Goal: Book appointment/travel/reservation

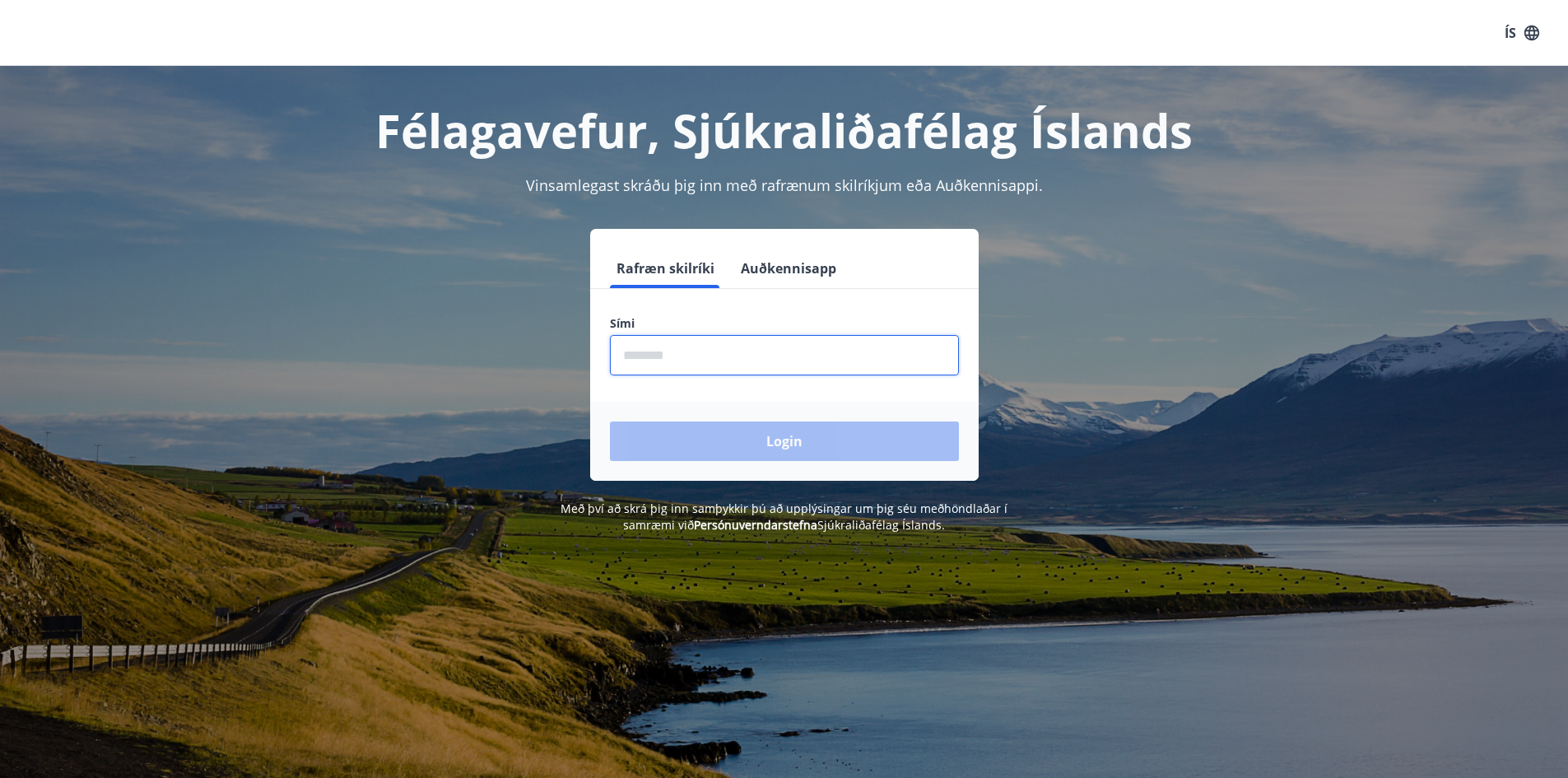
click at [687, 358] on input "phone" at bounding box center [784, 355] width 349 height 40
type input "********"
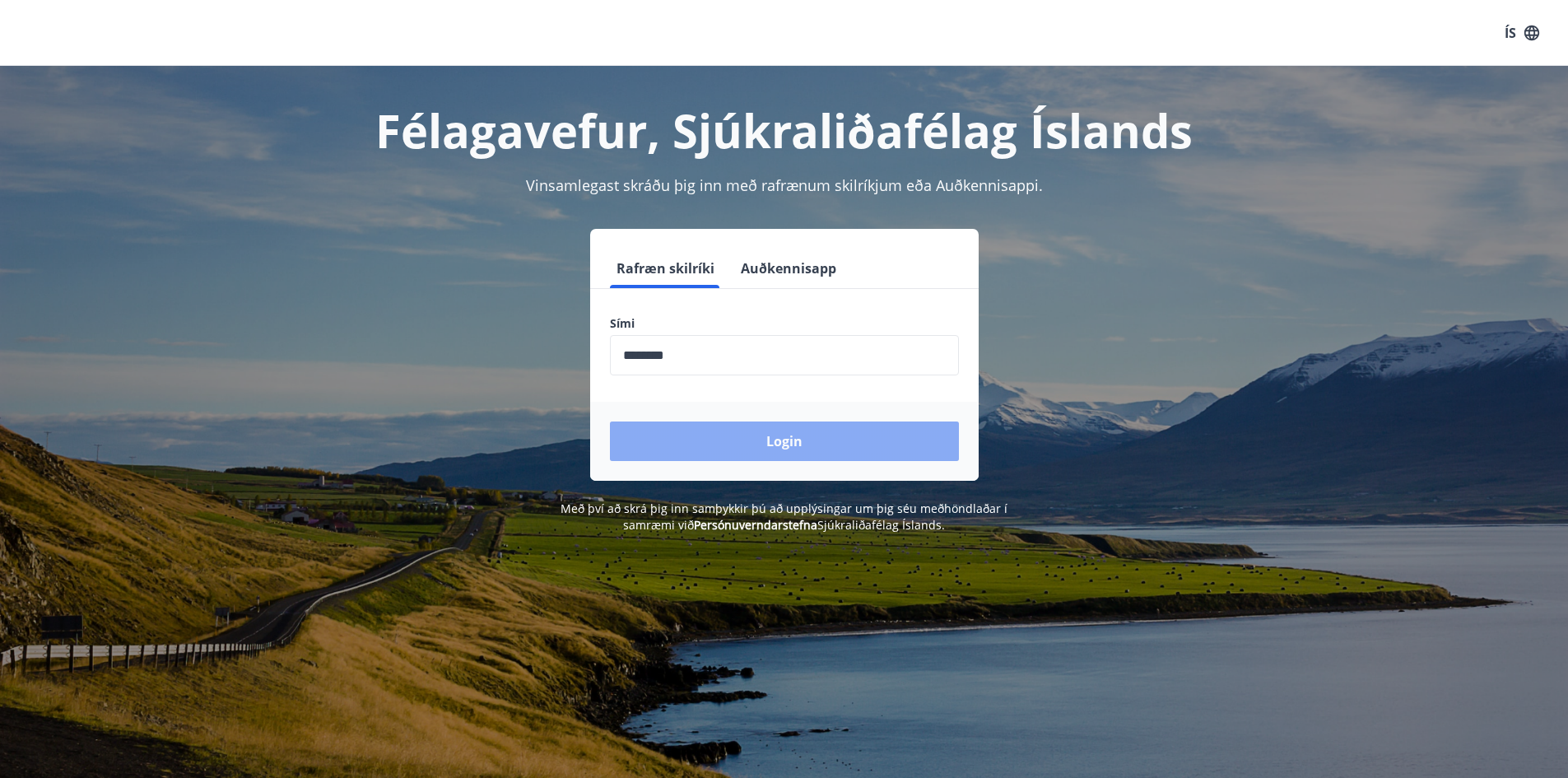
click at [781, 445] on button "Login" at bounding box center [784, 441] width 349 height 40
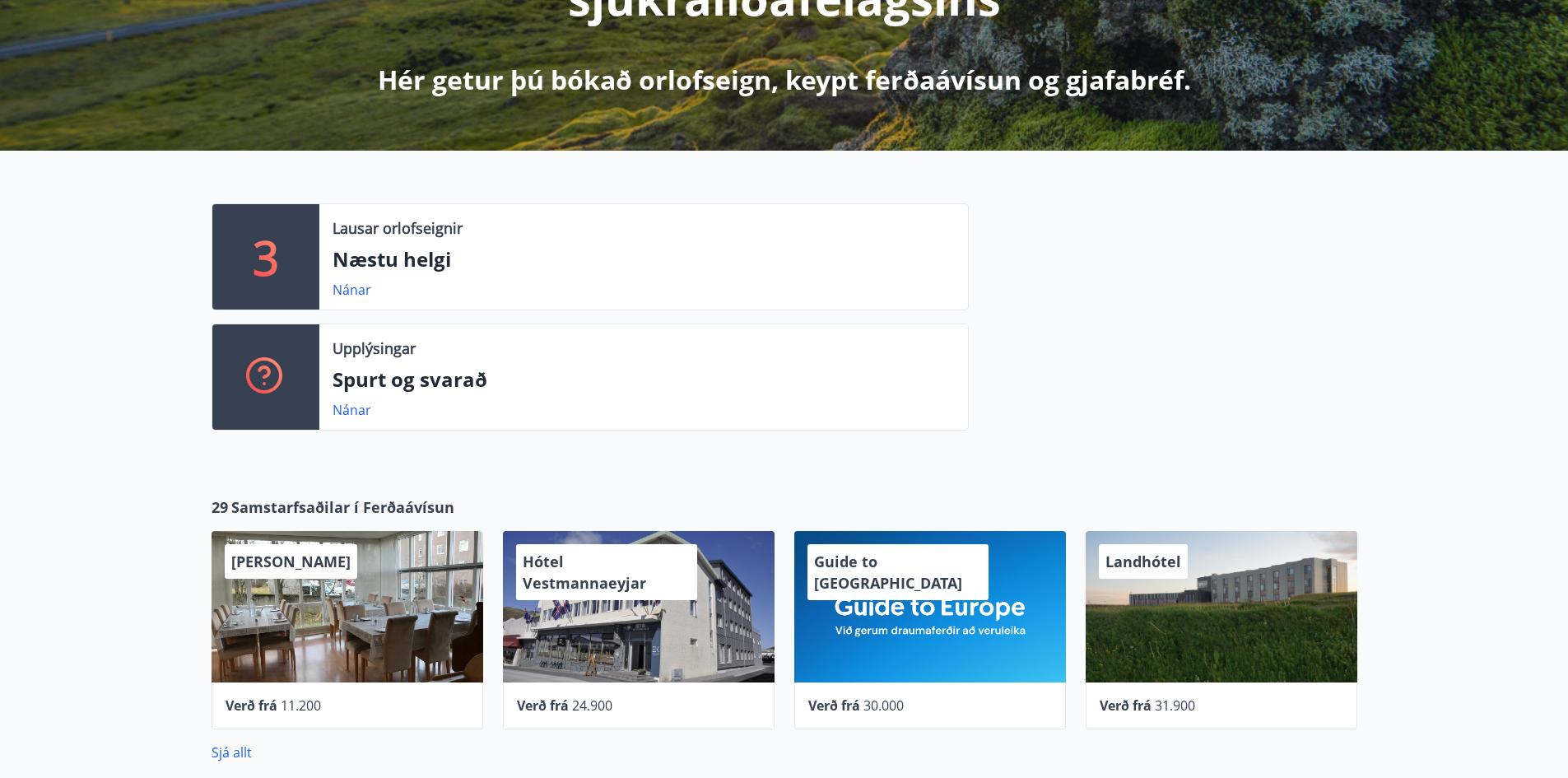
scroll to position [330, 0]
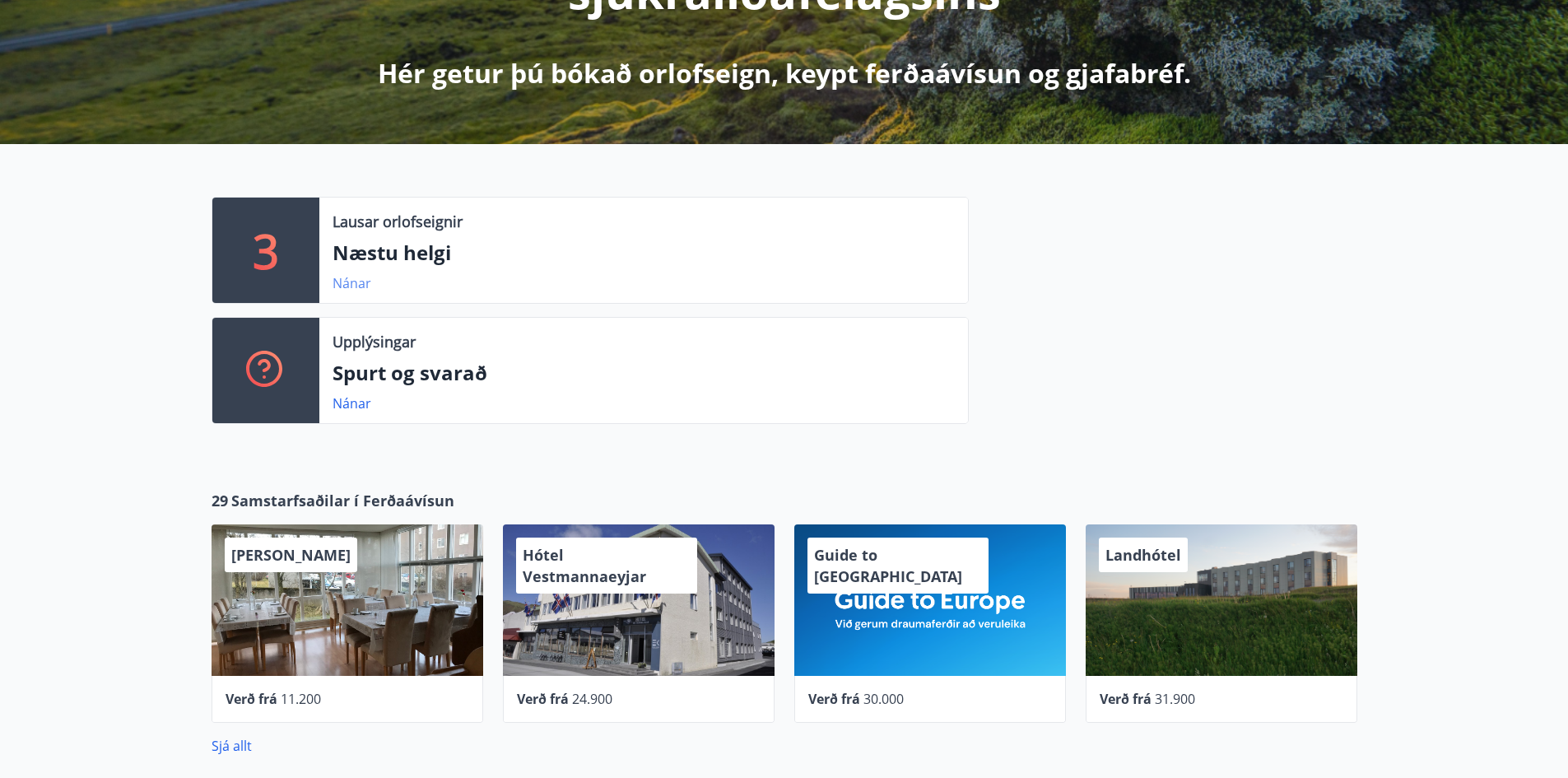
click at [351, 282] on link "Nánar" at bounding box center [352, 283] width 39 height 18
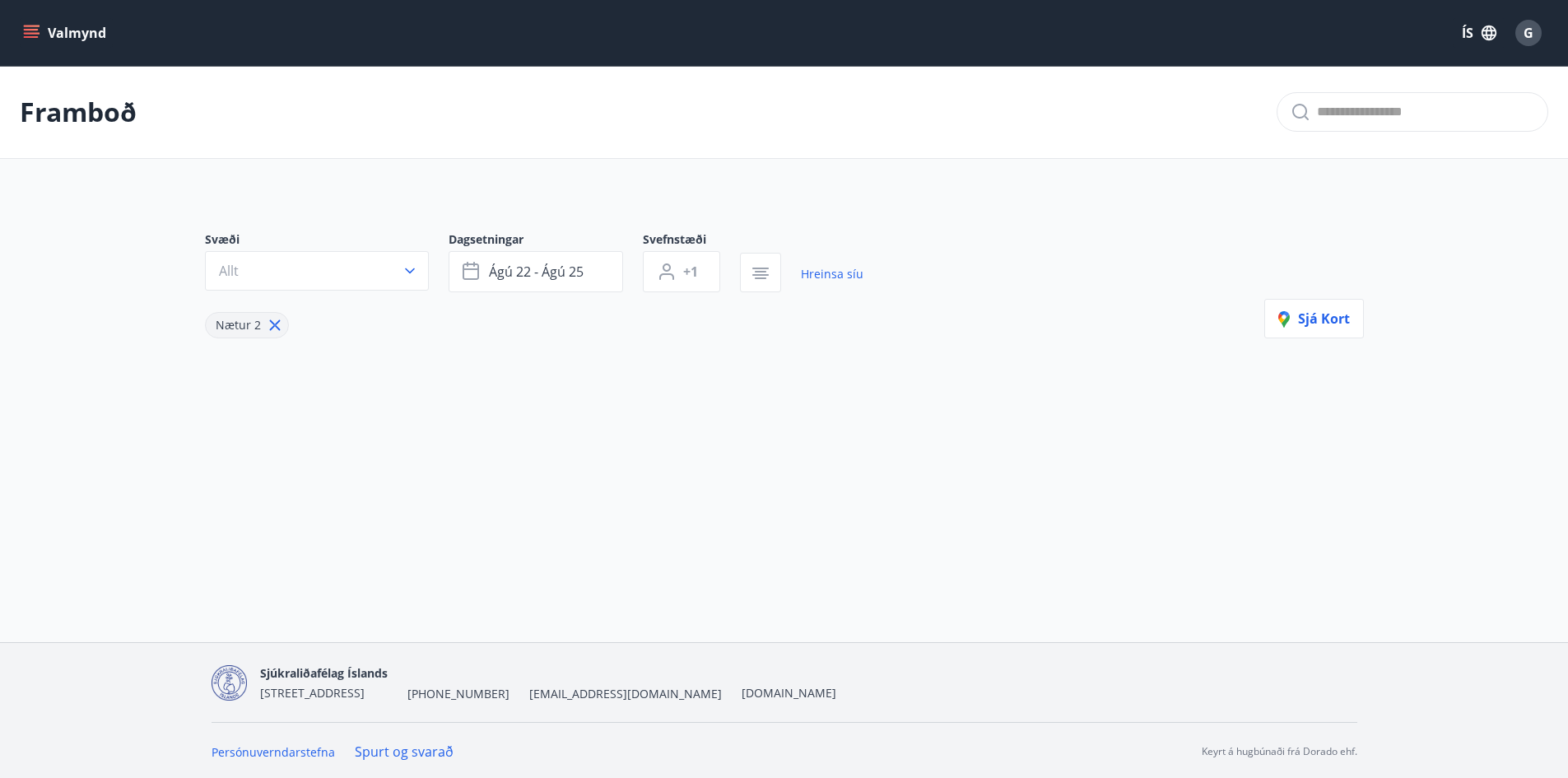
type input "*"
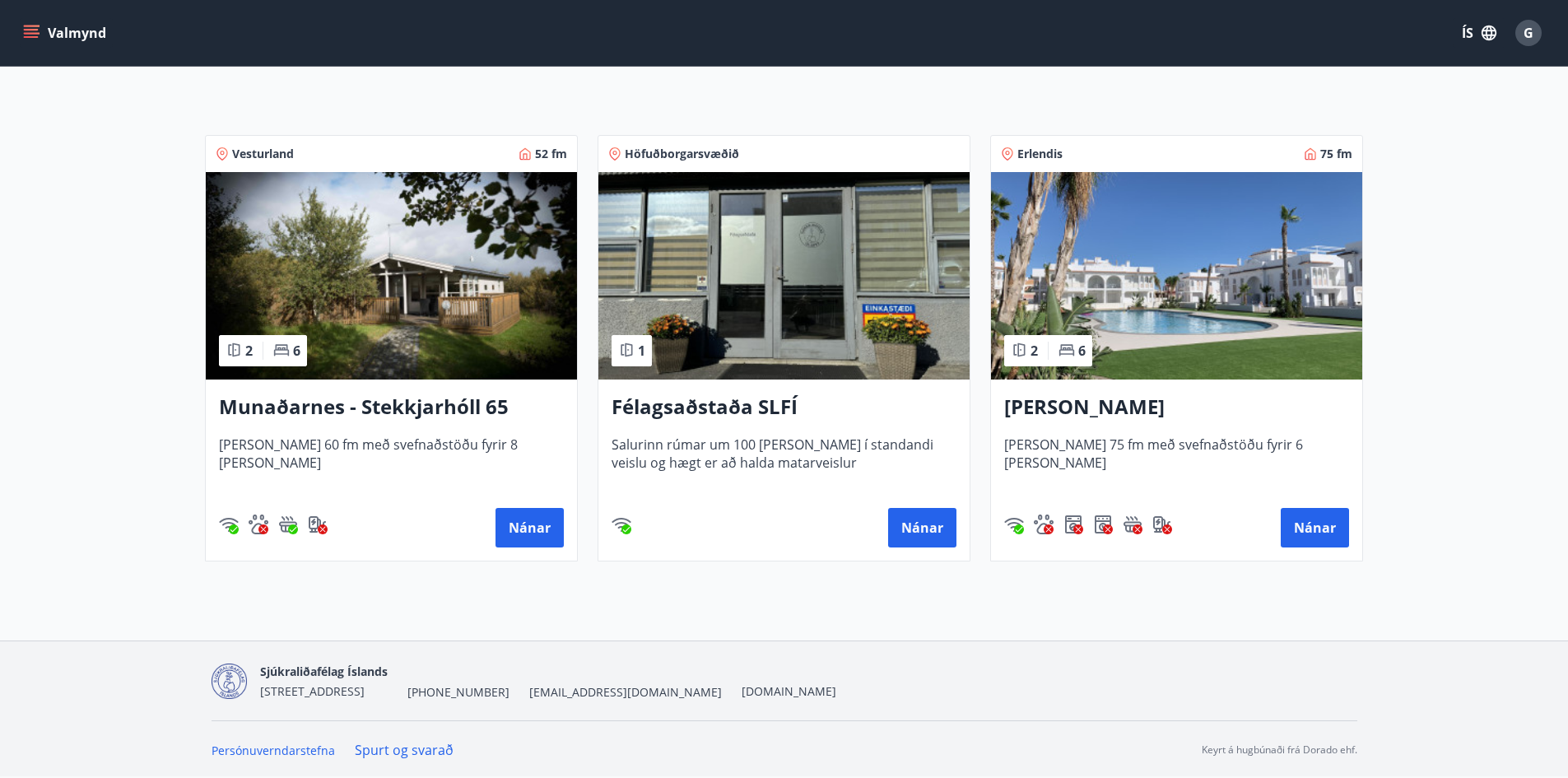
scroll to position [283, 0]
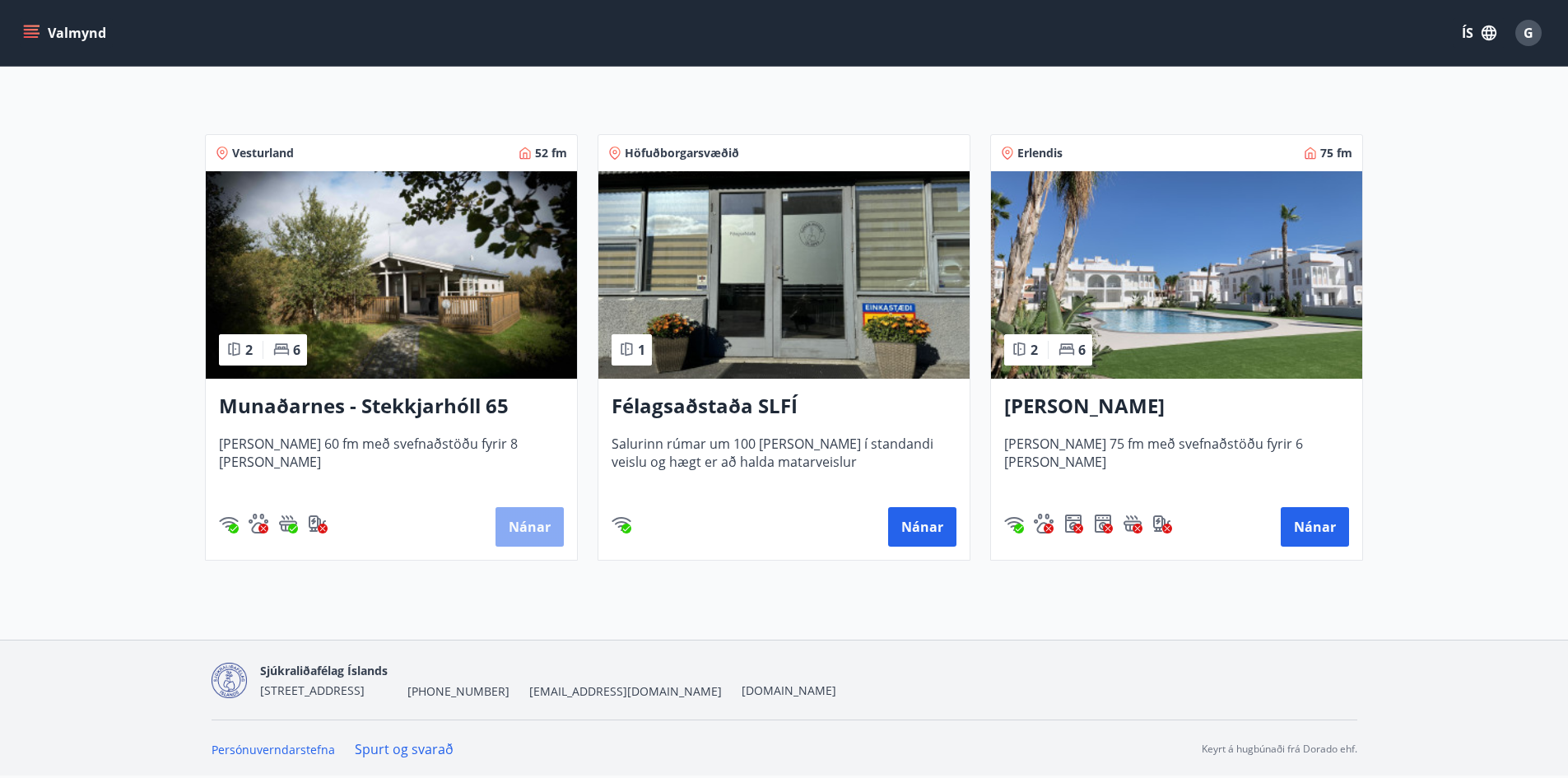
click at [526, 523] on button "Nánar" at bounding box center [530, 527] width 69 height 40
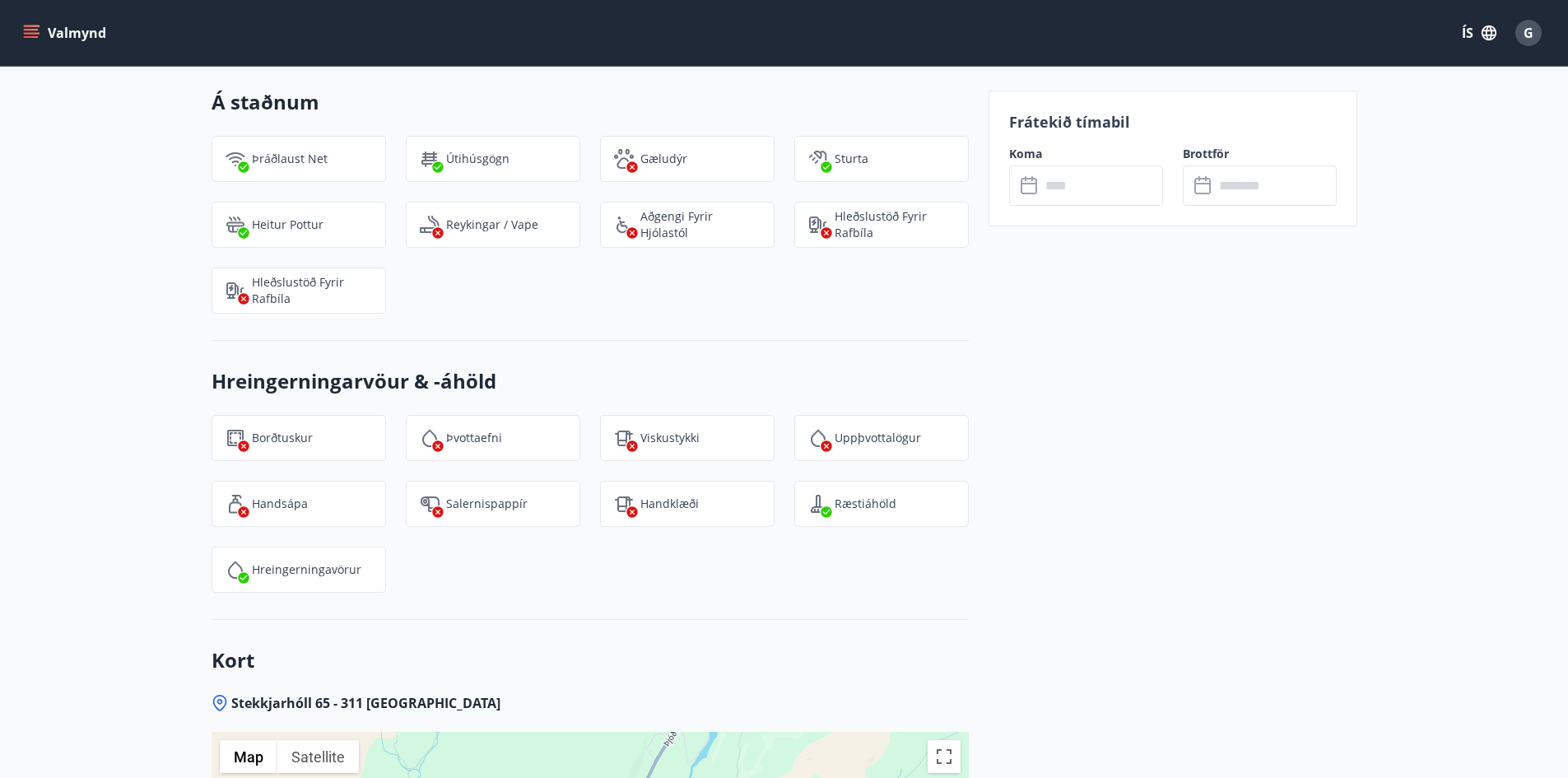
scroll to position [2044, 0]
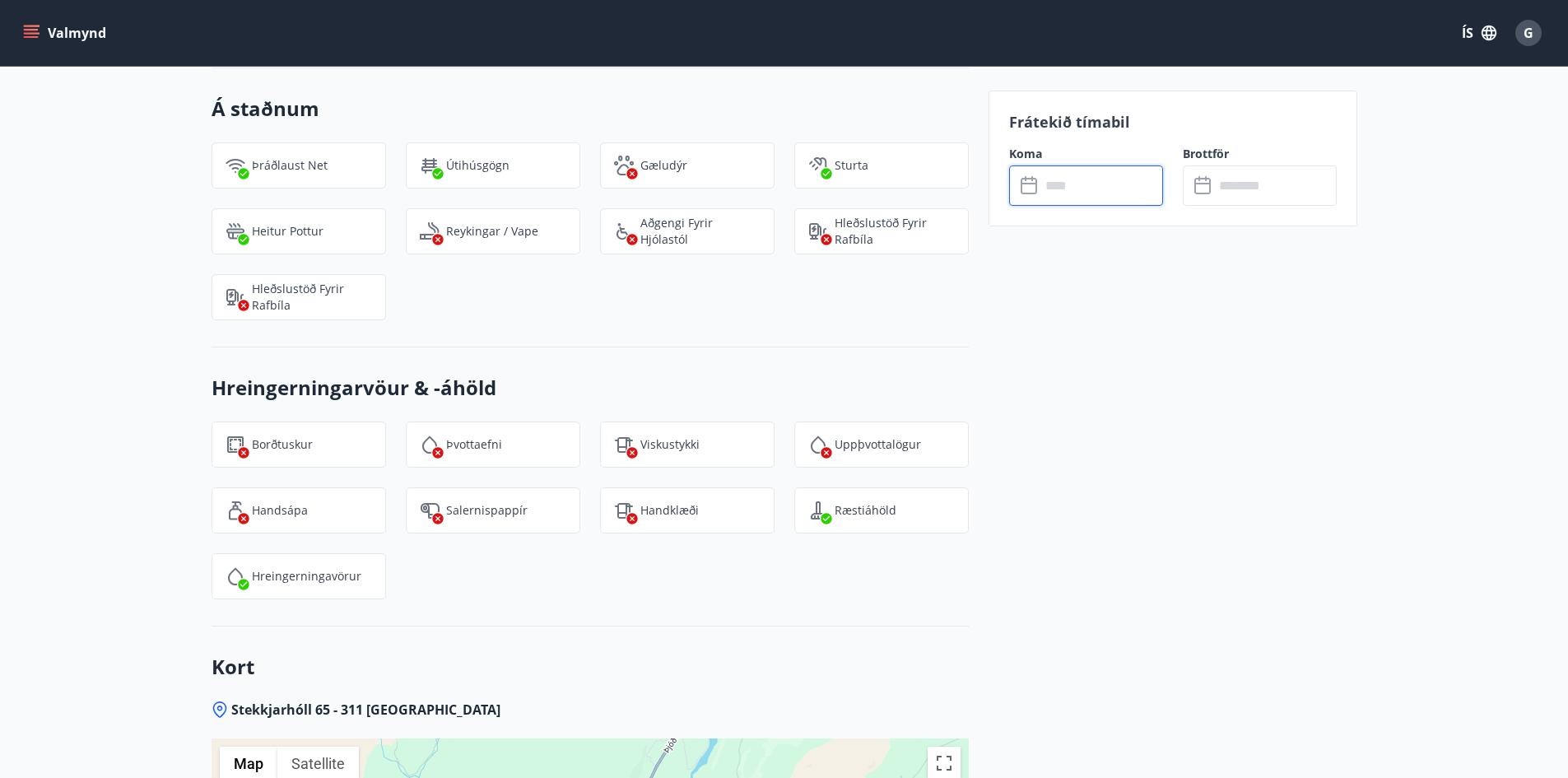
click at [1049, 188] on input "text" at bounding box center [1102, 185] width 123 height 40
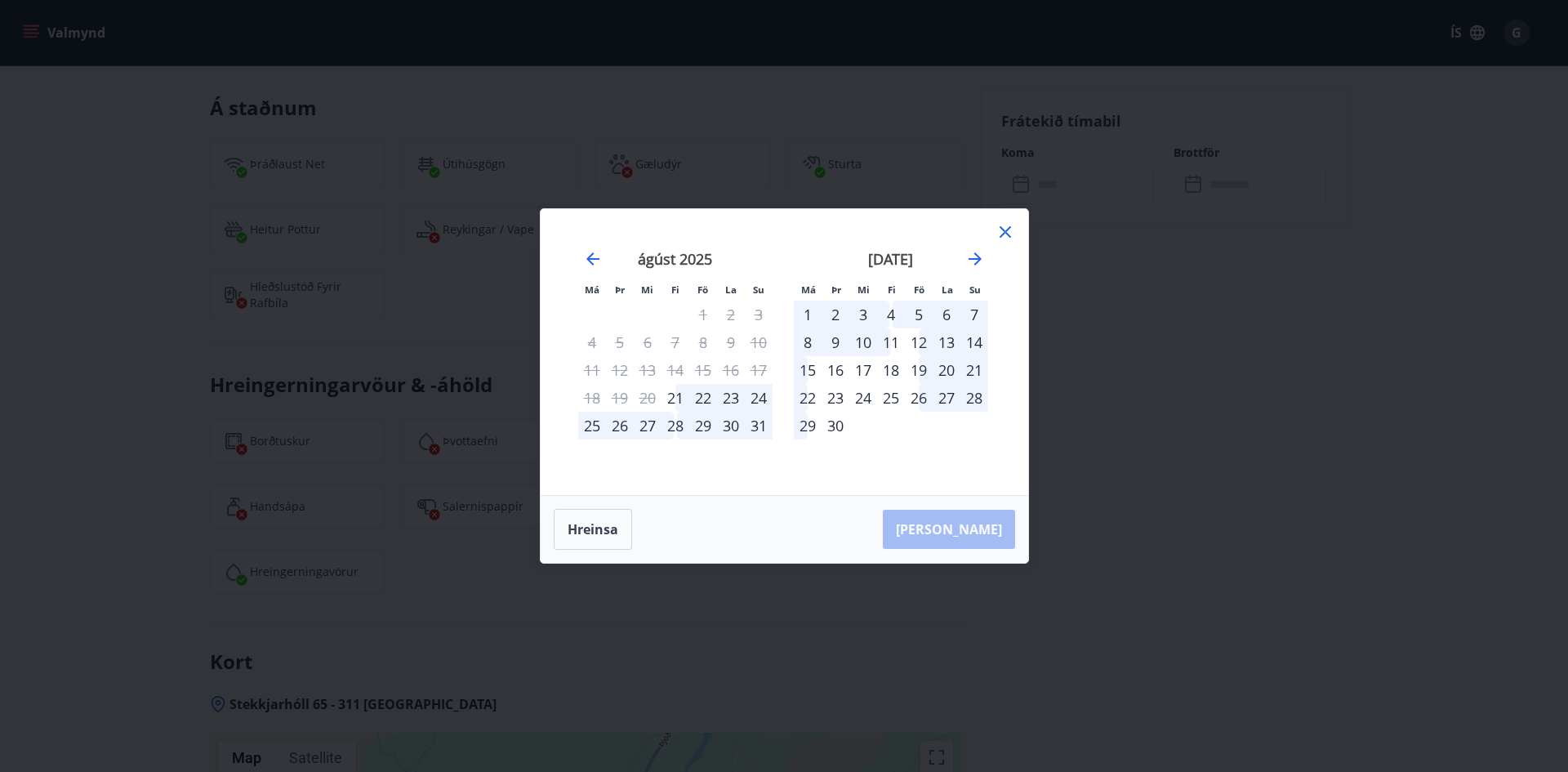
click at [760, 343] on div "10" at bounding box center [759, 343] width 28 height 28
click at [832, 315] on div "2" at bounding box center [835, 315] width 28 height 28
click at [837, 316] on div "2" at bounding box center [835, 315] width 28 height 28
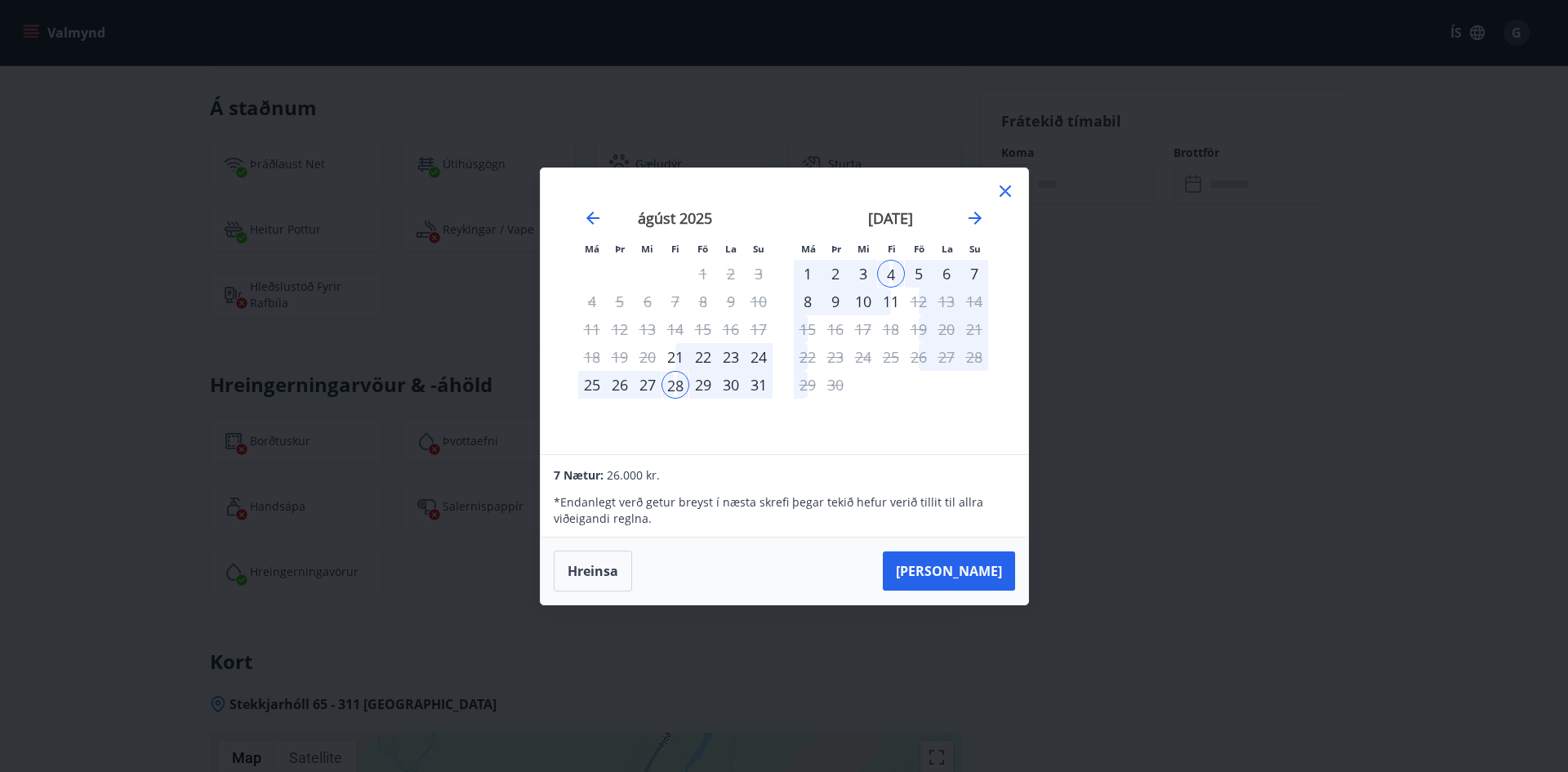
click at [835, 275] on div "2" at bounding box center [835, 274] width 28 height 28
click at [860, 270] on div "3" at bounding box center [863, 274] width 28 height 28
click at [891, 302] on div "11" at bounding box center [891, 302] width 28 height 28
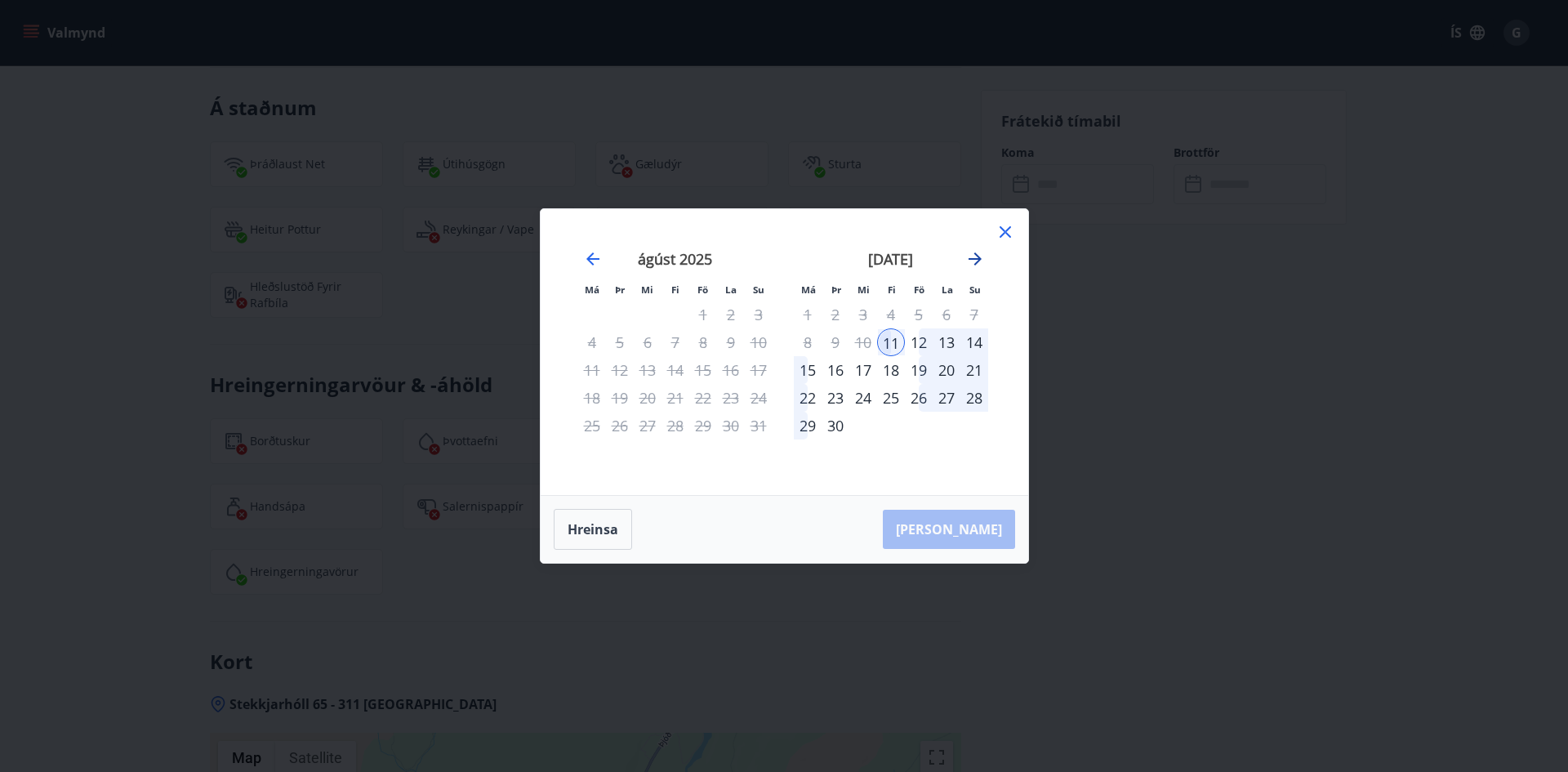
click at [972, 262] on icon "Move forward to switch to the next month." at bounding box center [975, 259] width 19 height 19
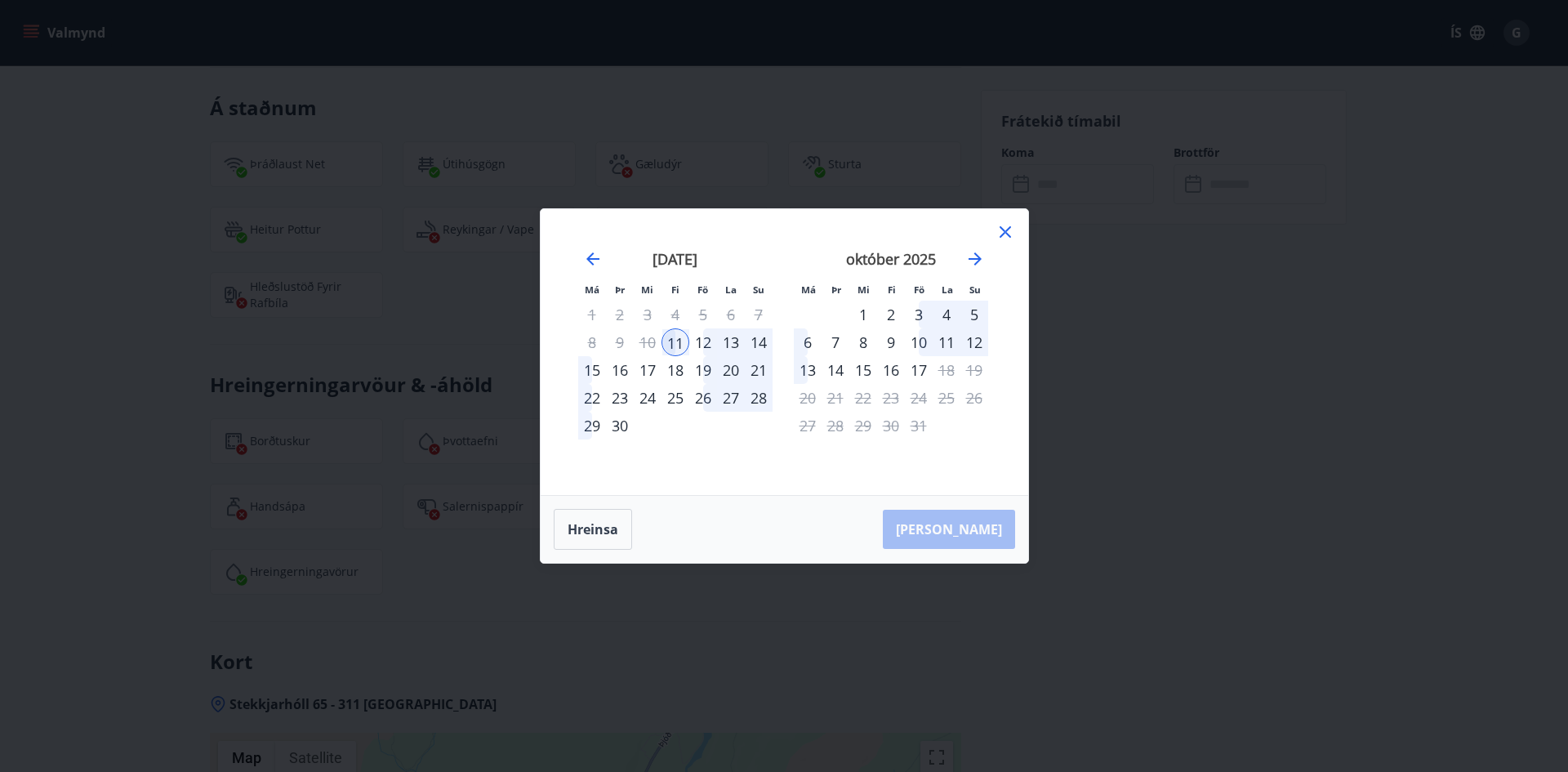
click at [892, 316] on div "2" at bounding box center [891, 315] width 28 height 28
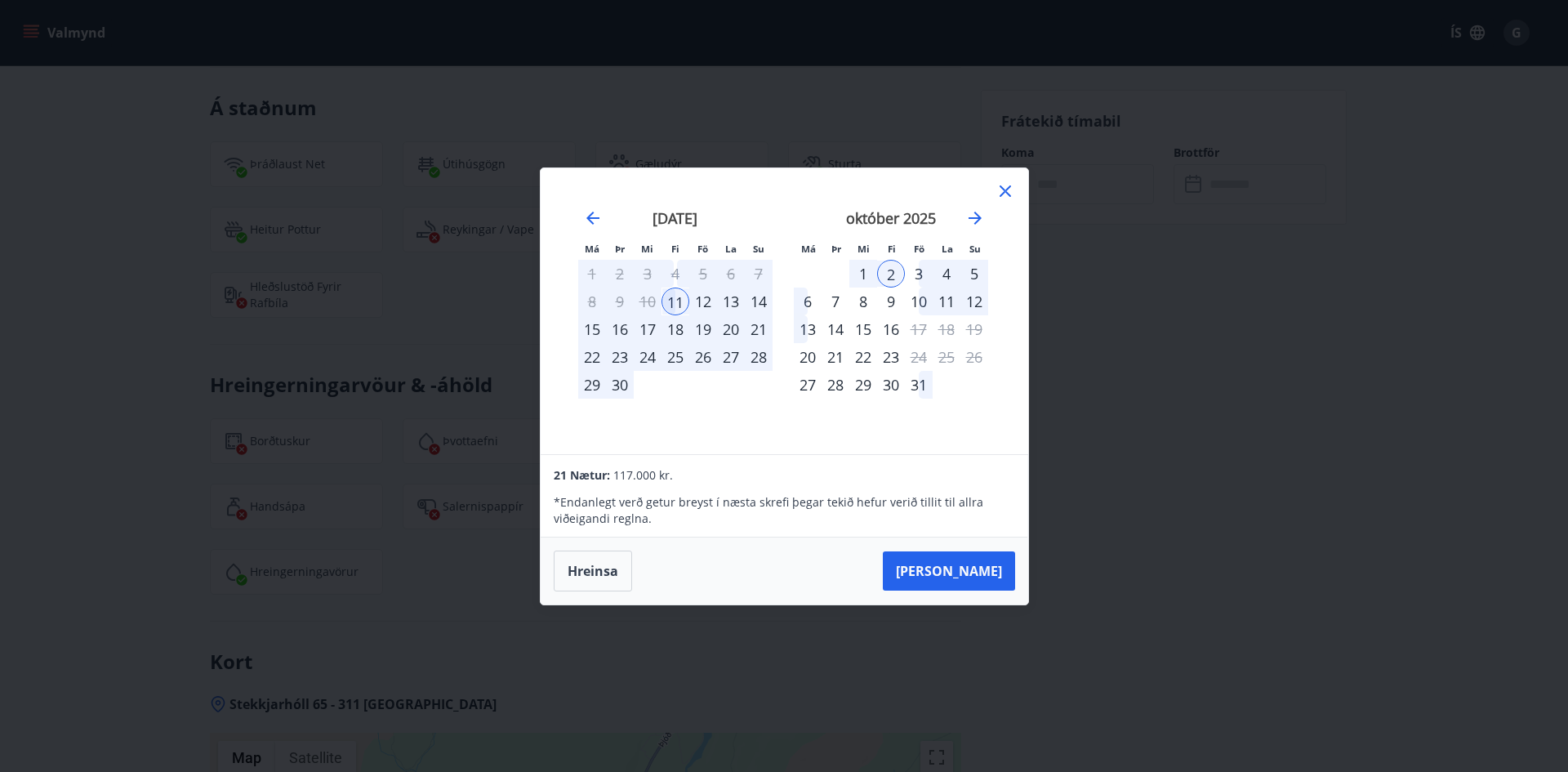
click at [680, 304] on div "11" at bounding box center [676, 302] width 28 height 28
click at [597, 566] on button "Hreinsa" at bounding box center [593, 570] width 78 height 41
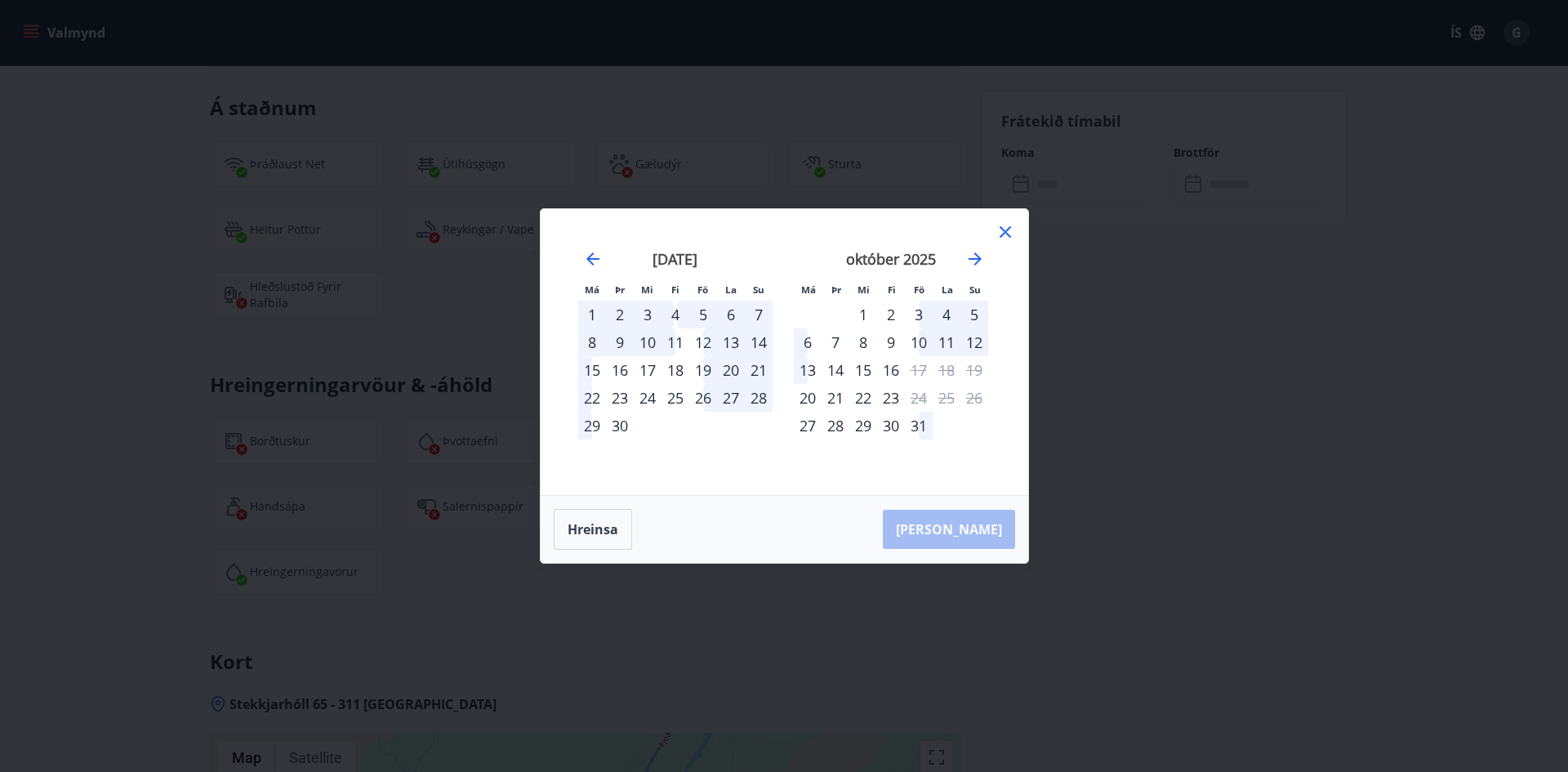
click at [890, 316] on div "2" at bounding box center [891, 315] width 28 height 28
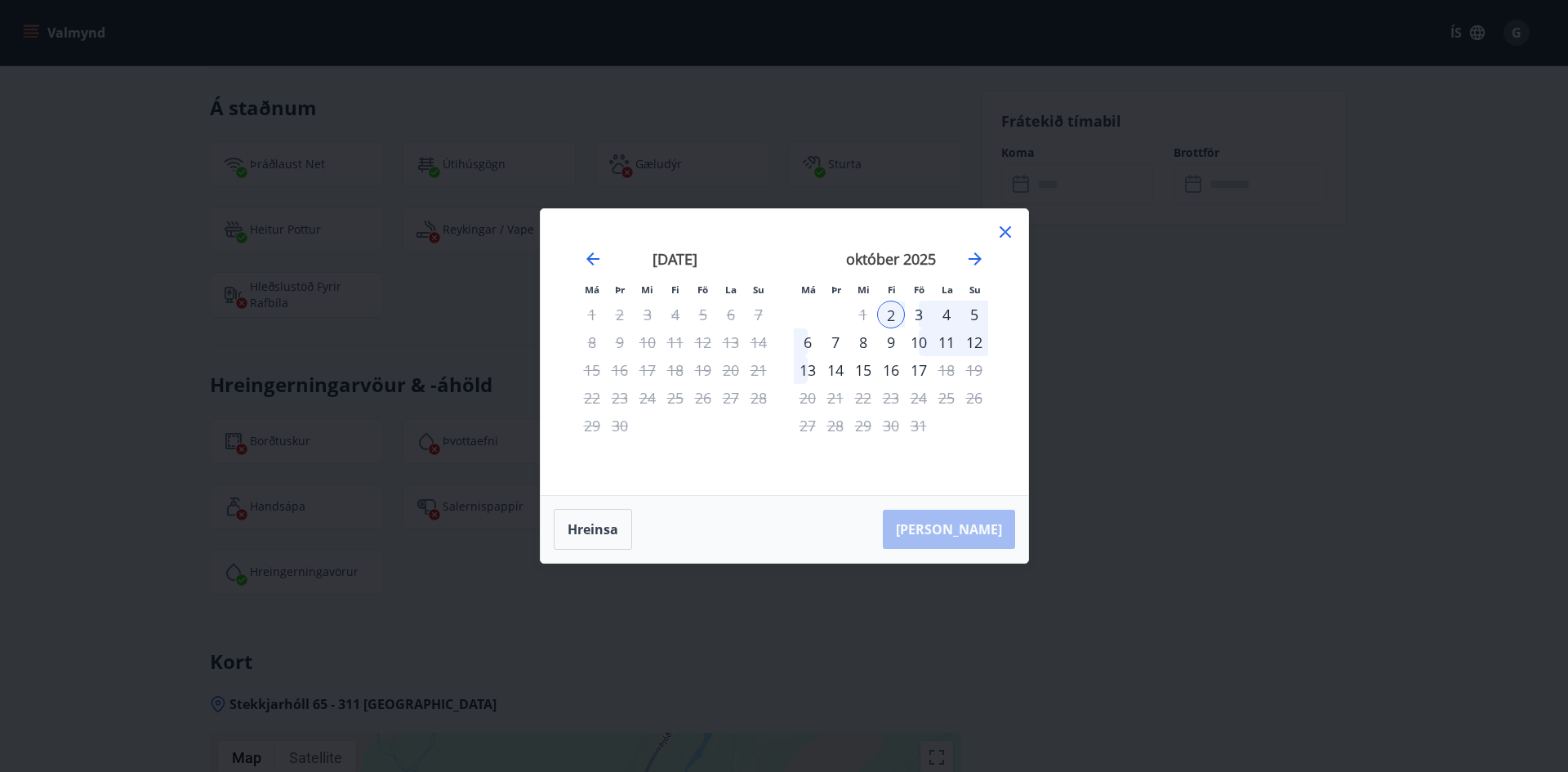
click at [945, 313] on div "4" at bounding box center [947, 315] width 28 height 28
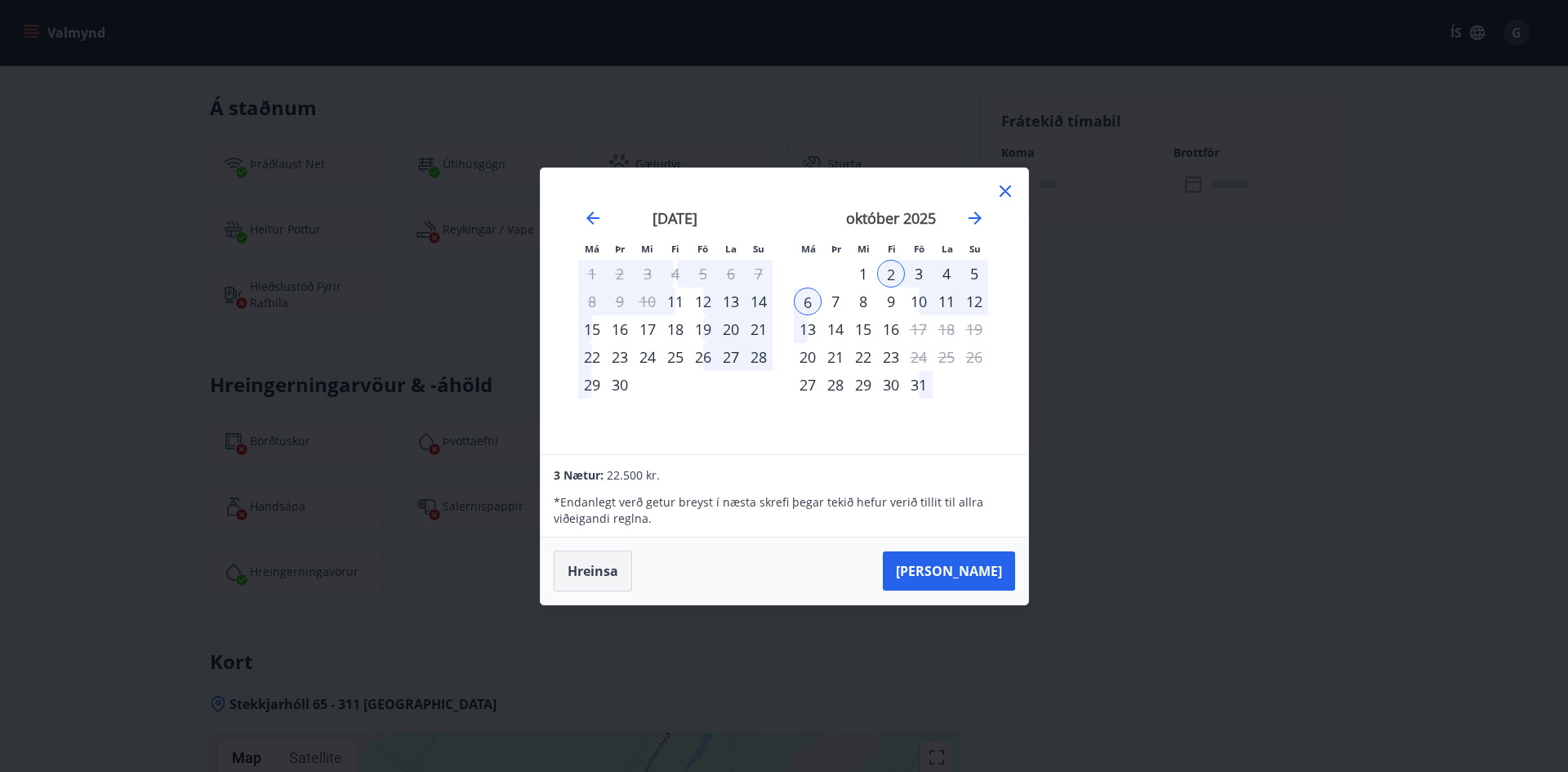
click at [616, 566] on button "Hreinsa" at bounding box center [593, 570] width 78 height 41
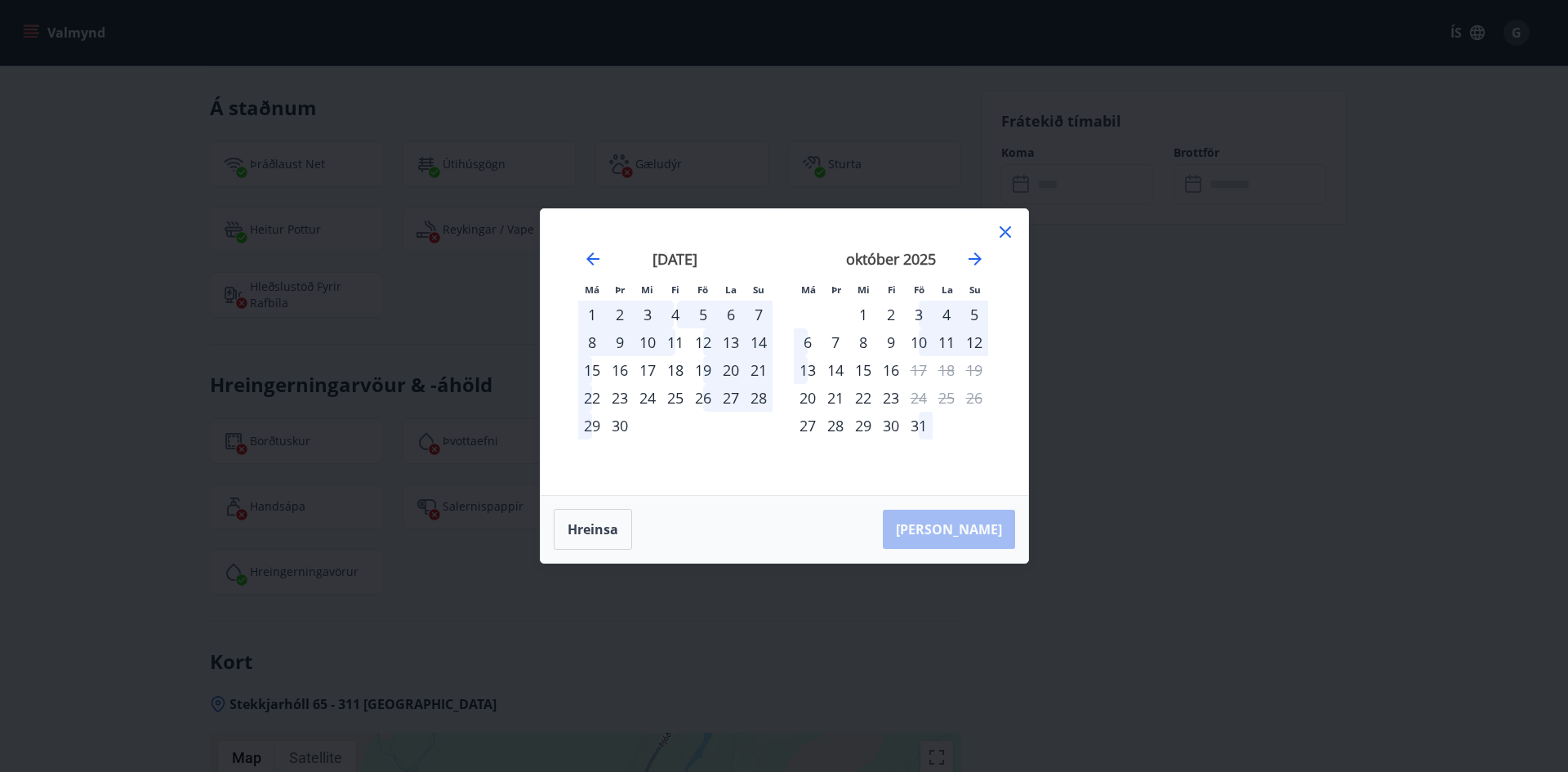
click at [888, 313] on div "2" at bounding box center [891, 315] width 28 height 28
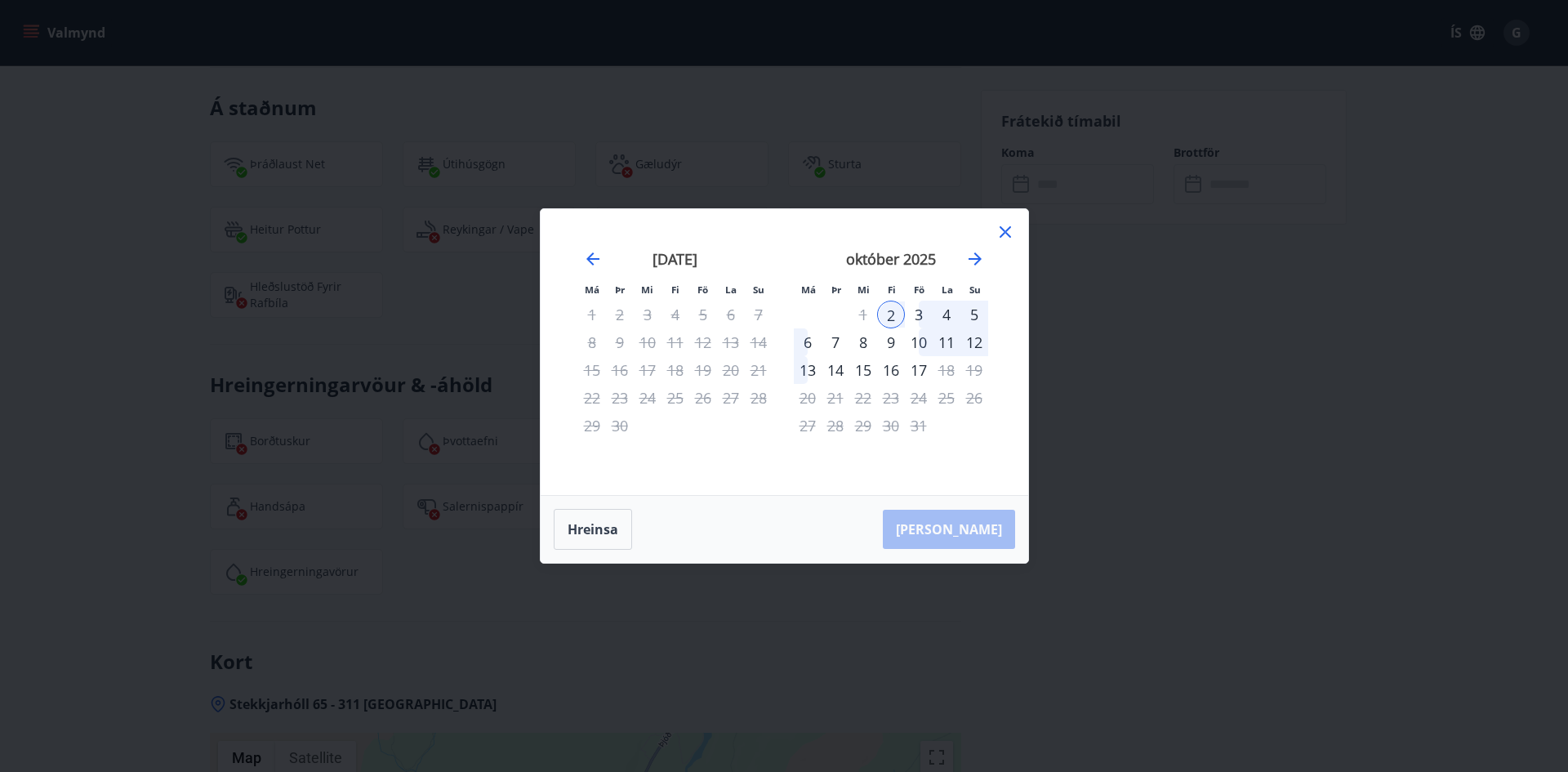
click at [918, 311] on div "3" at bounding box center [919, 315] width 28 height 28
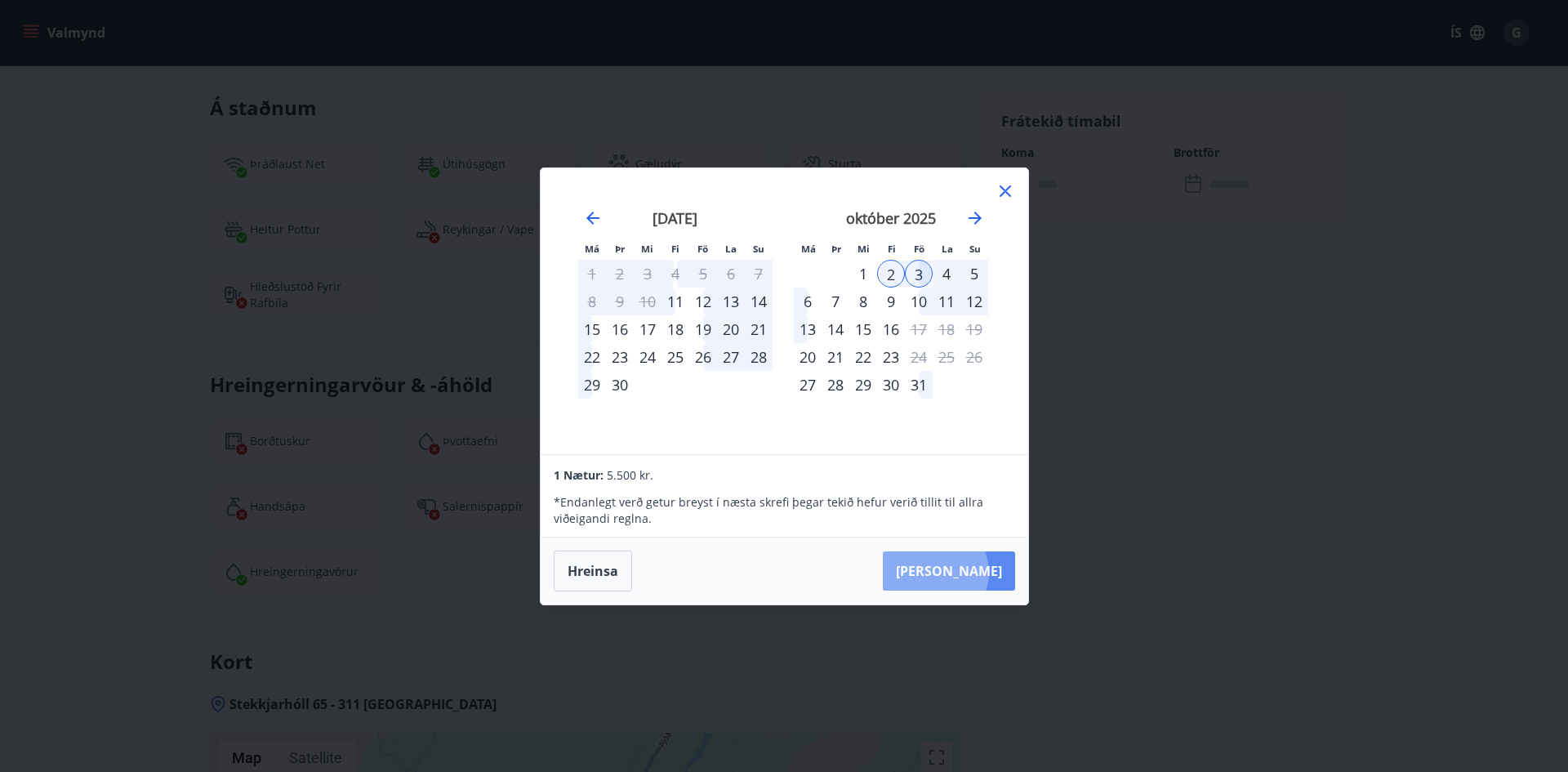
click at [985, 572] on button "[PERSON_NAME]" at bounding box center [949, 570] width 133 height 39
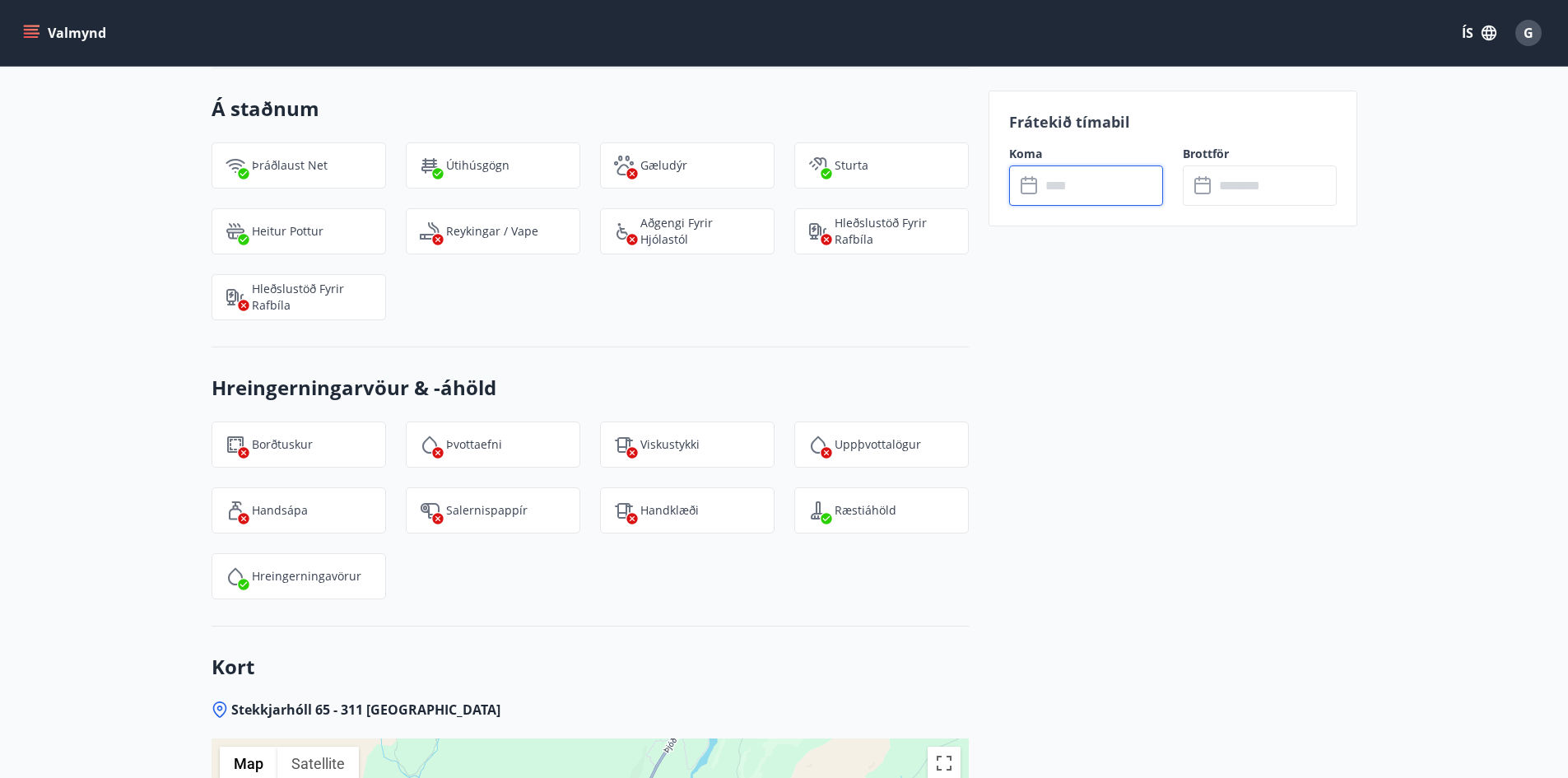
type input "******"
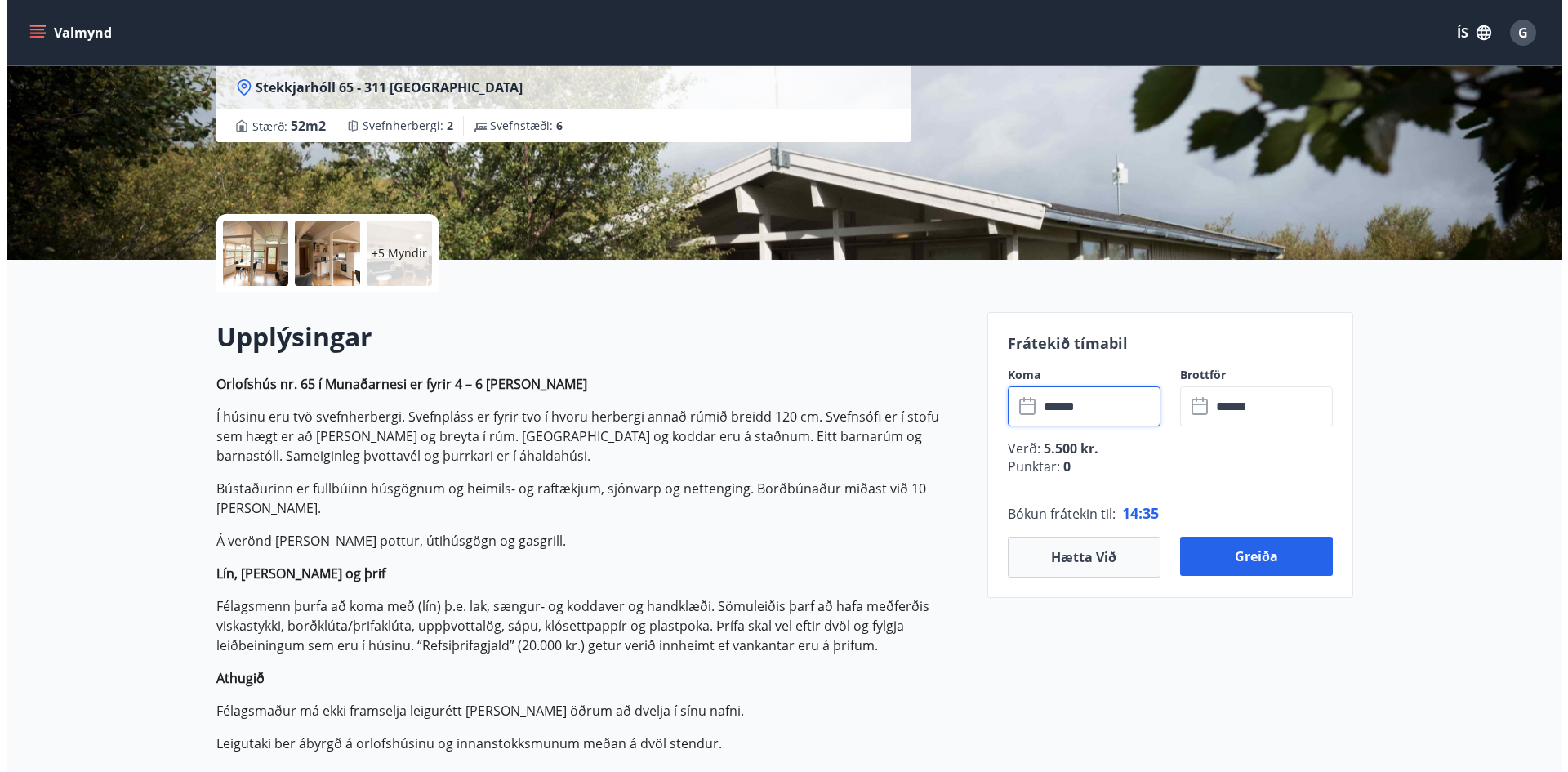
scroll to position [312, 0]
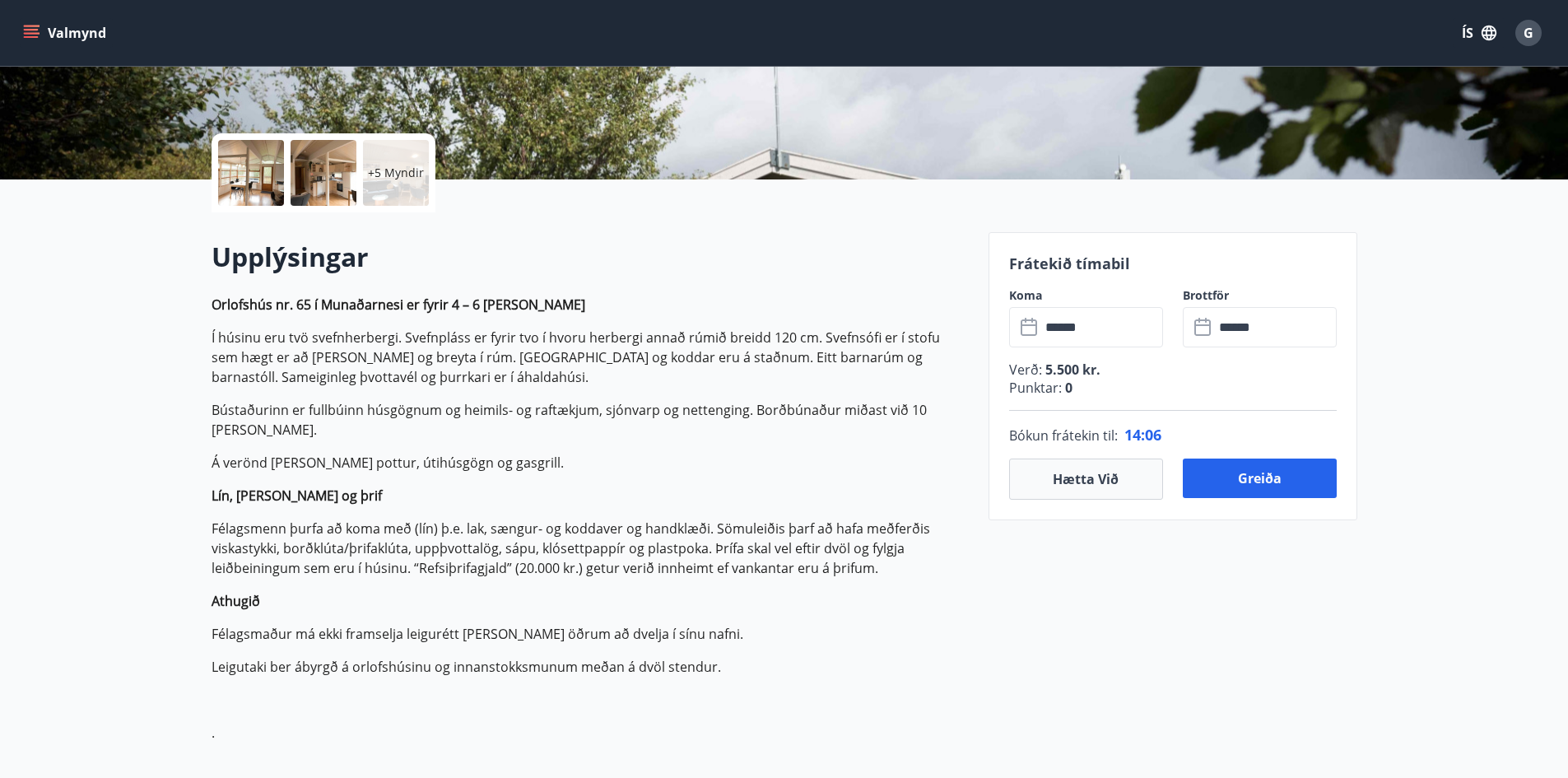
click at [345, 178] on div at bounding box center [323, 172] width 66 height 66
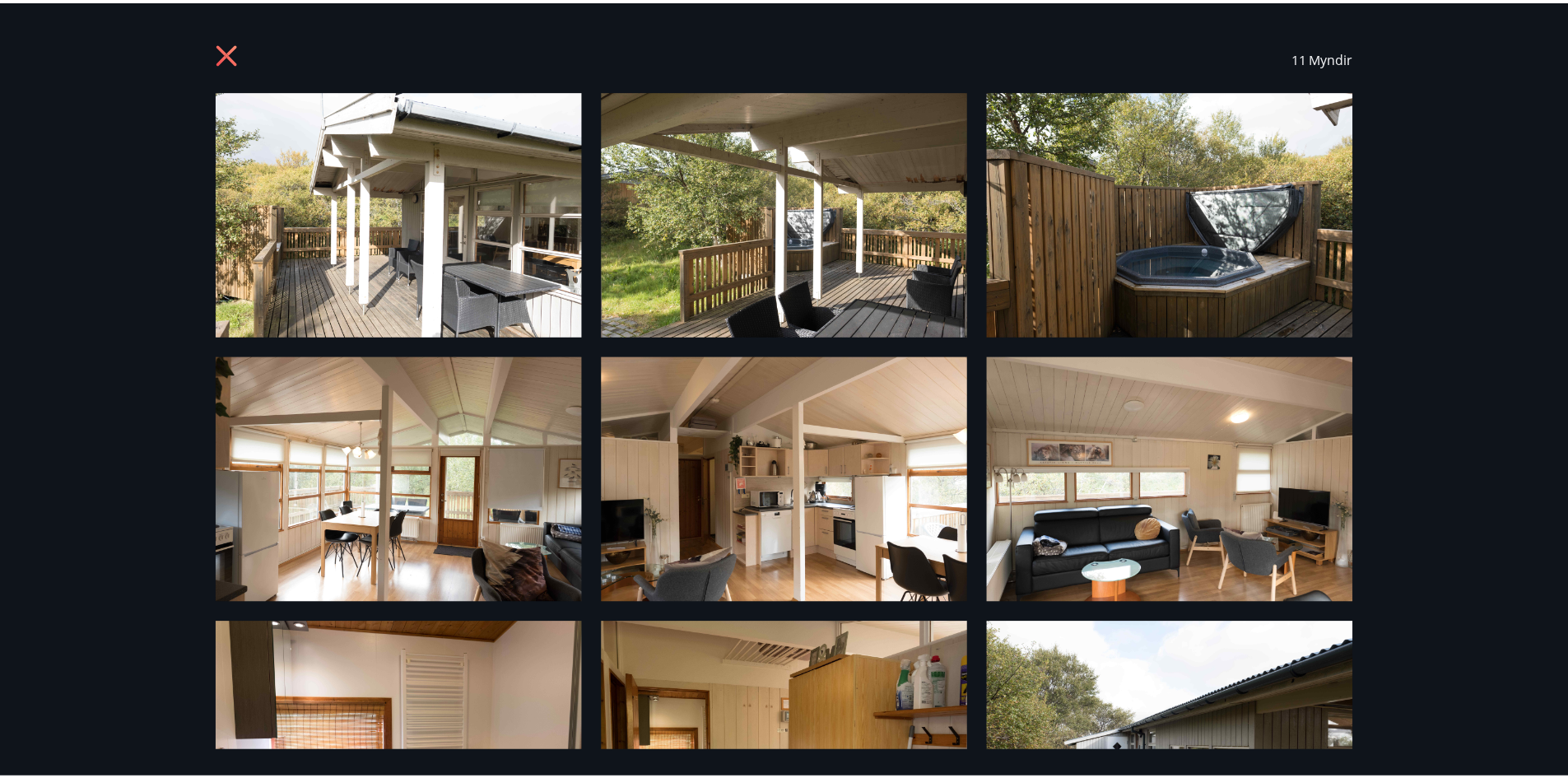
scroll to position [0, 0]
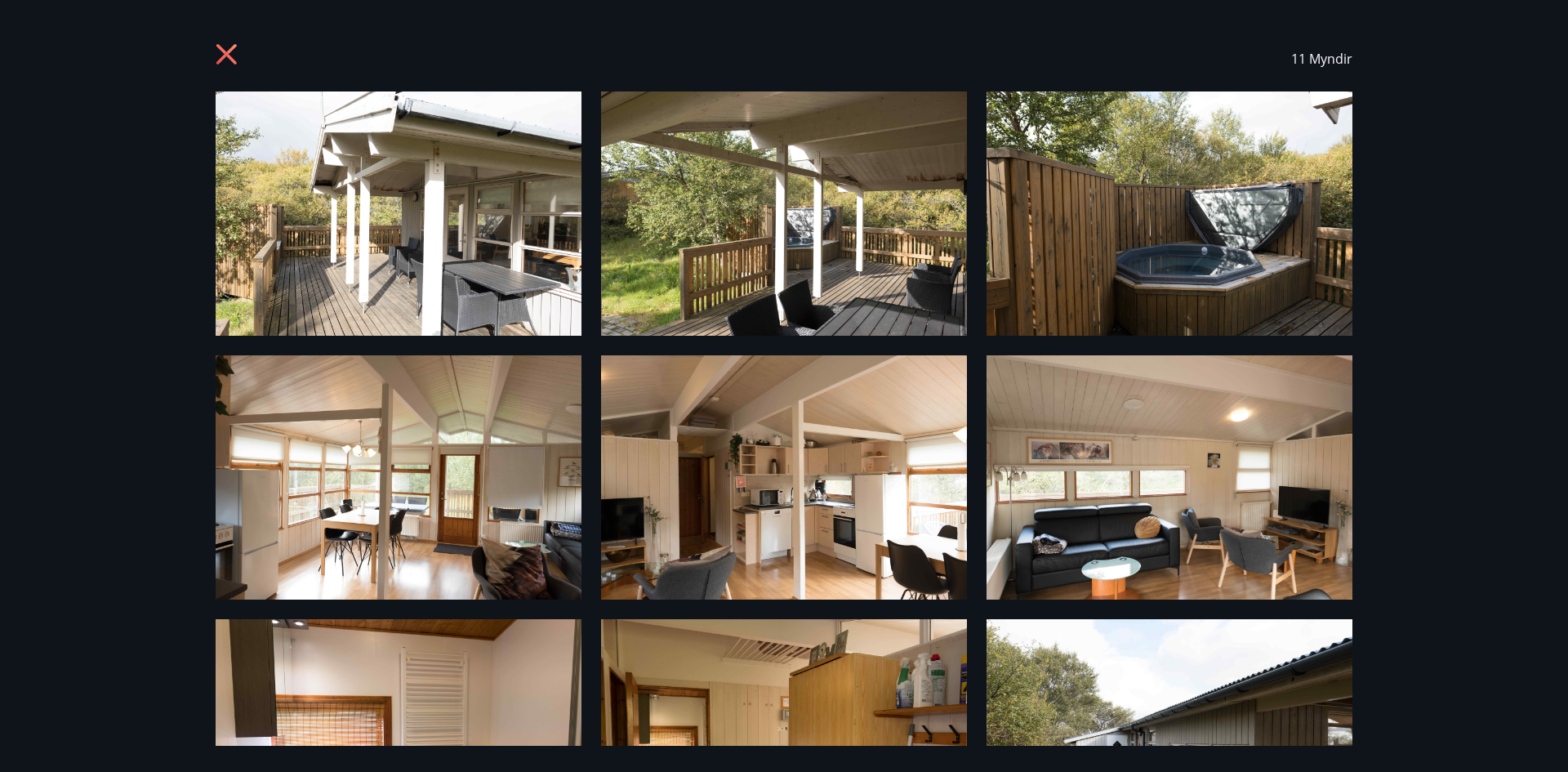
click at [226, 47] on icon at bounding box center [228, 57] width 26 height 26
